Goal: Information Seeking & Learning: Check status

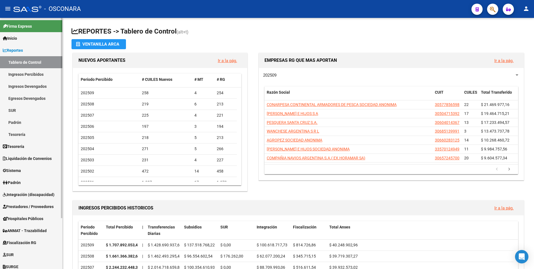
click at [39, 159] on span "Liquidación de Convenios" at bounding box center [27, 158] width 49 height 6
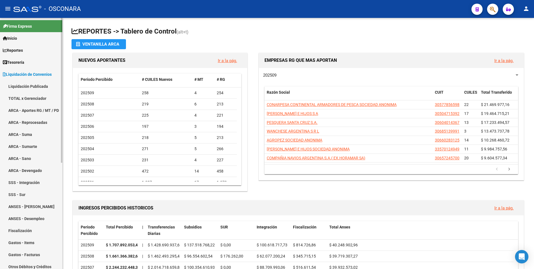
click at [31, 98] on link "TOTAL x Gerenciador" at bounding box center [31, 98] width 62 height 12
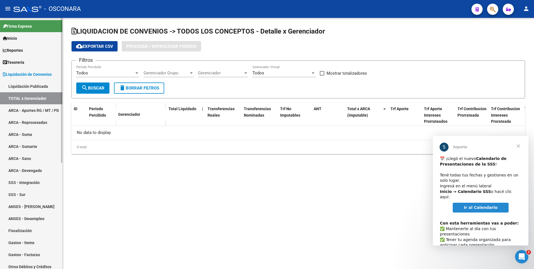
checkbox input "true"
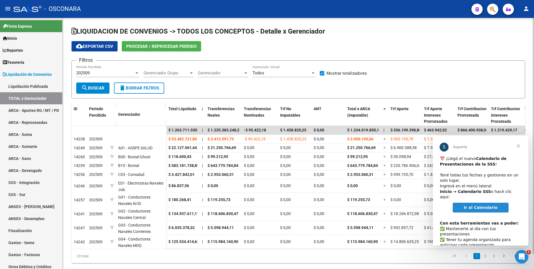
click at [161, 73] on span "Gerenciador Grupo" at bounding box center [166, 72] width 45 height 5
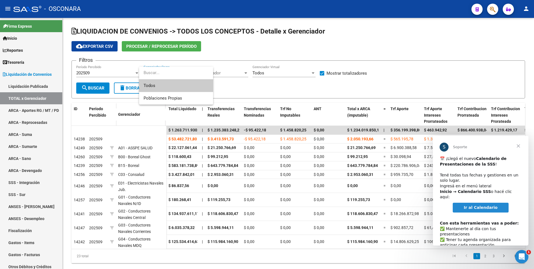
click at [225, 45] on div at bounding box center [267, 134] width 534 height 269
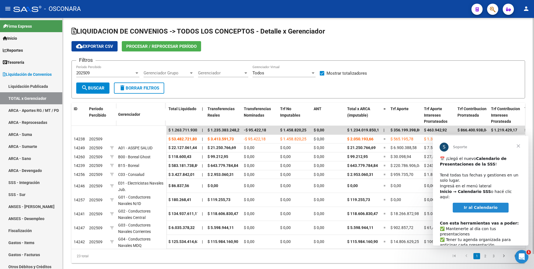
click at [218, 73] on span "Gerenciador" at bounding box center [220, 72] width 45 height 5
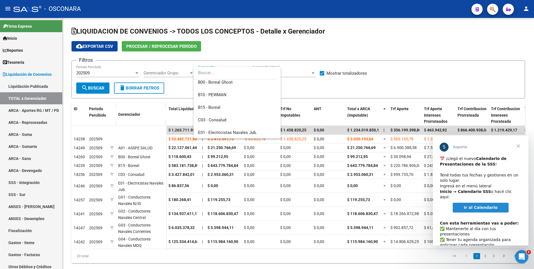
scroll to position [56, 0]
click at [226, 107] on span "B15 - Boreal" at bounding box center [237, 105] width 78 height 13
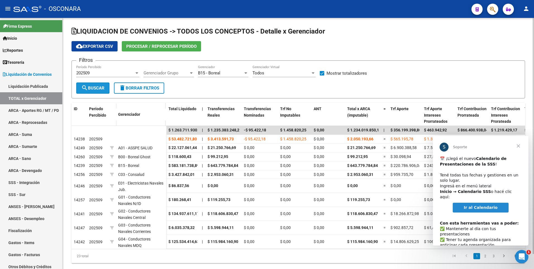
click at [89, 88] on span "search Buscar" at bounding box center [92, 87] width 23 height 5
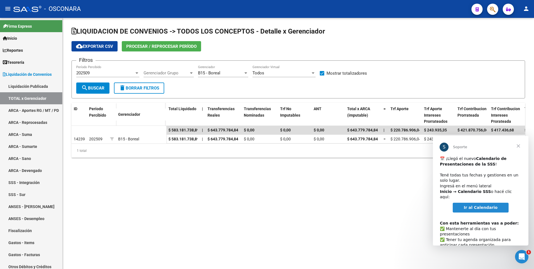
click at [520, 146] on span "Cerrar" at bounding box center [518, 146] width 20 height 20
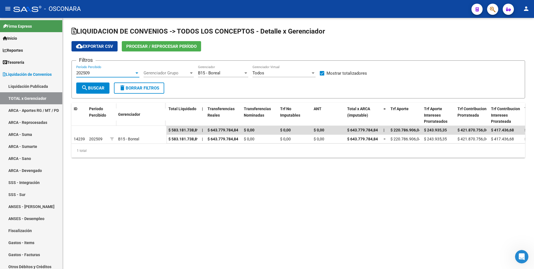
click at [115, 71] on div "202509" at bounding box center [105, 72] width 58 height 5
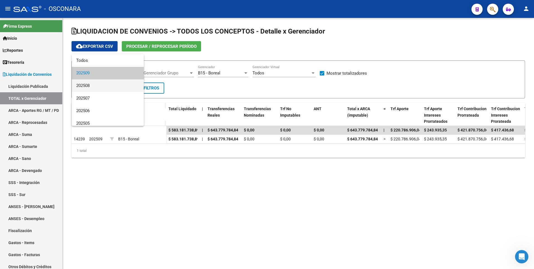
click at [98, 90] on span "202508" at bounding box center [107, 85] width 63 height 13
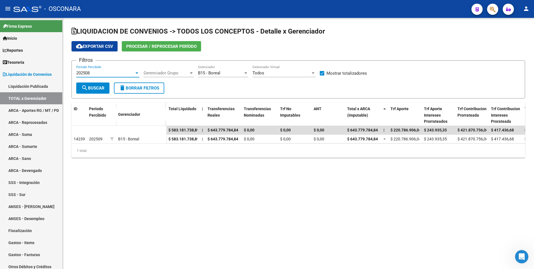
click at [98, 87] on span "search Buscar" at bounding box center [92, 87] width 23 height 5
